Goal: Find specific page/section: Find specific page/section

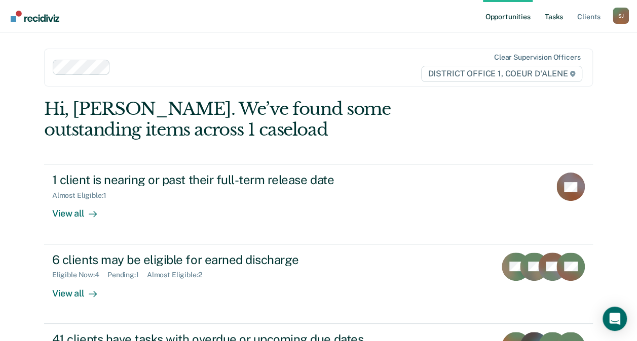
click at [548, 27] on link "Tasks" at bounding box center [553, 16] width 22 height 32
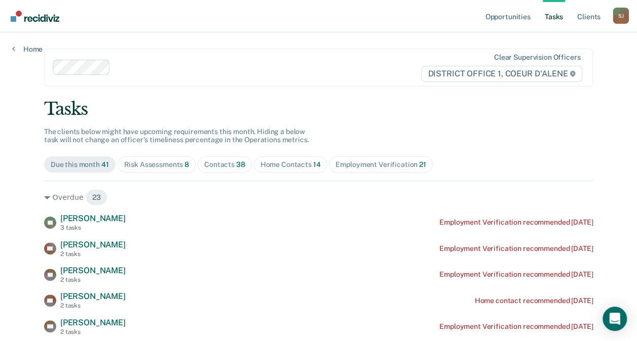
click at [167, 168] on div "Risk Assessments 8" at bounding box center [156, 165] width 65 height 9
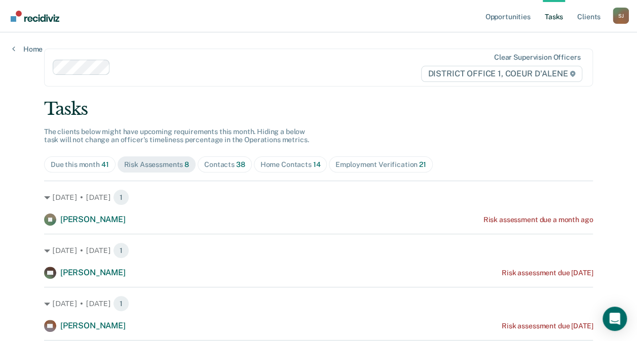
click at [204, 163] on div "Contacts 38" at bounding box center [224, 165] width 41 height 9
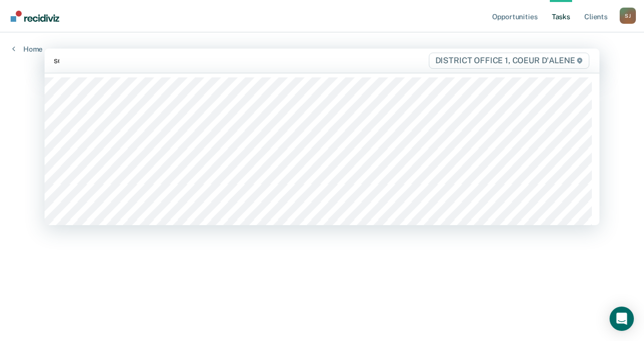
type input "sco"
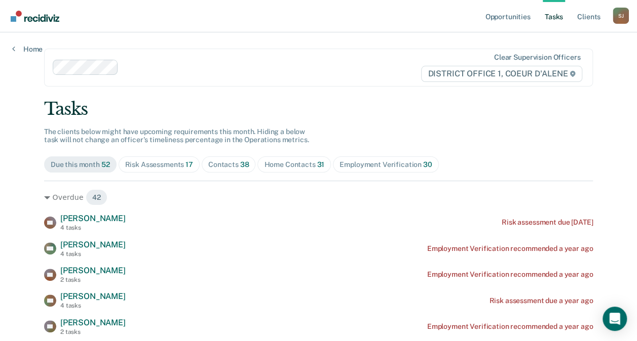
click at [212, 166] on div "Contacts 38" at bounding box center [228, 165] width 41 height 9
